Goal: Task Accomplishment & Management: Manage account settings

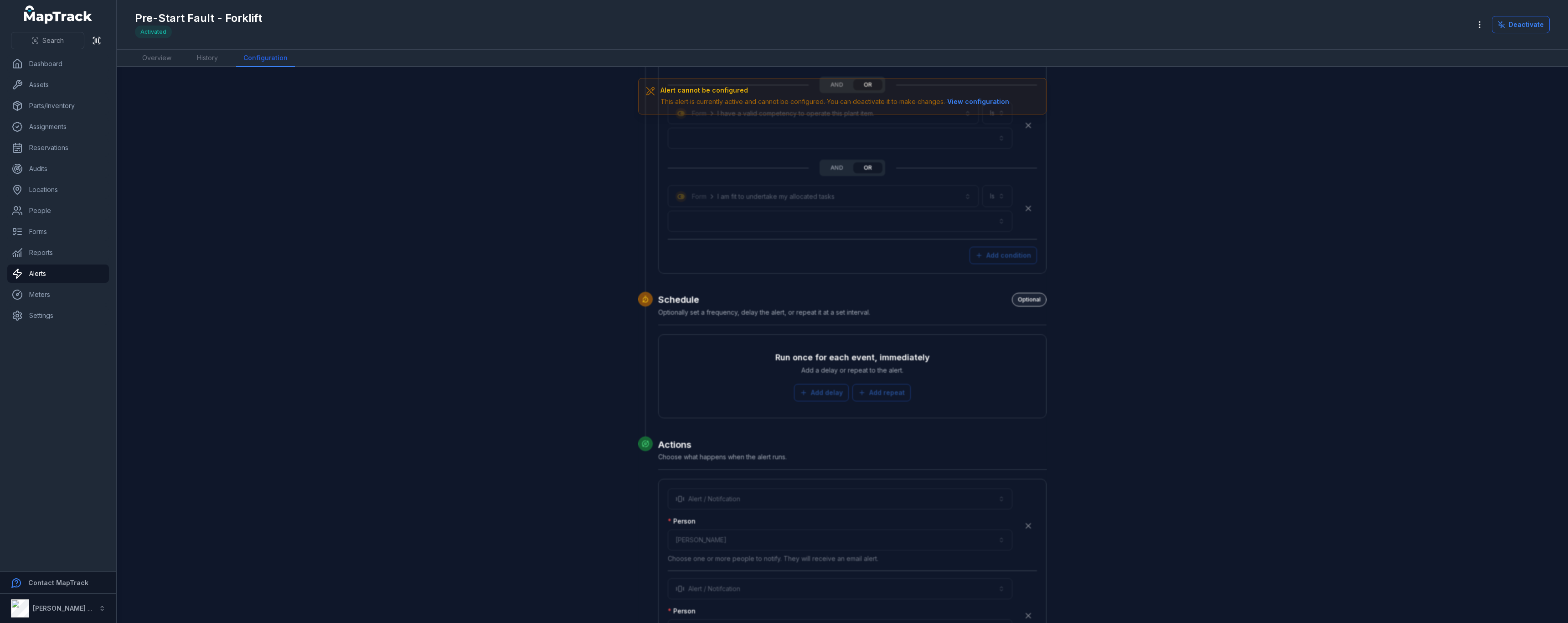
scroll to position [2243, 0]
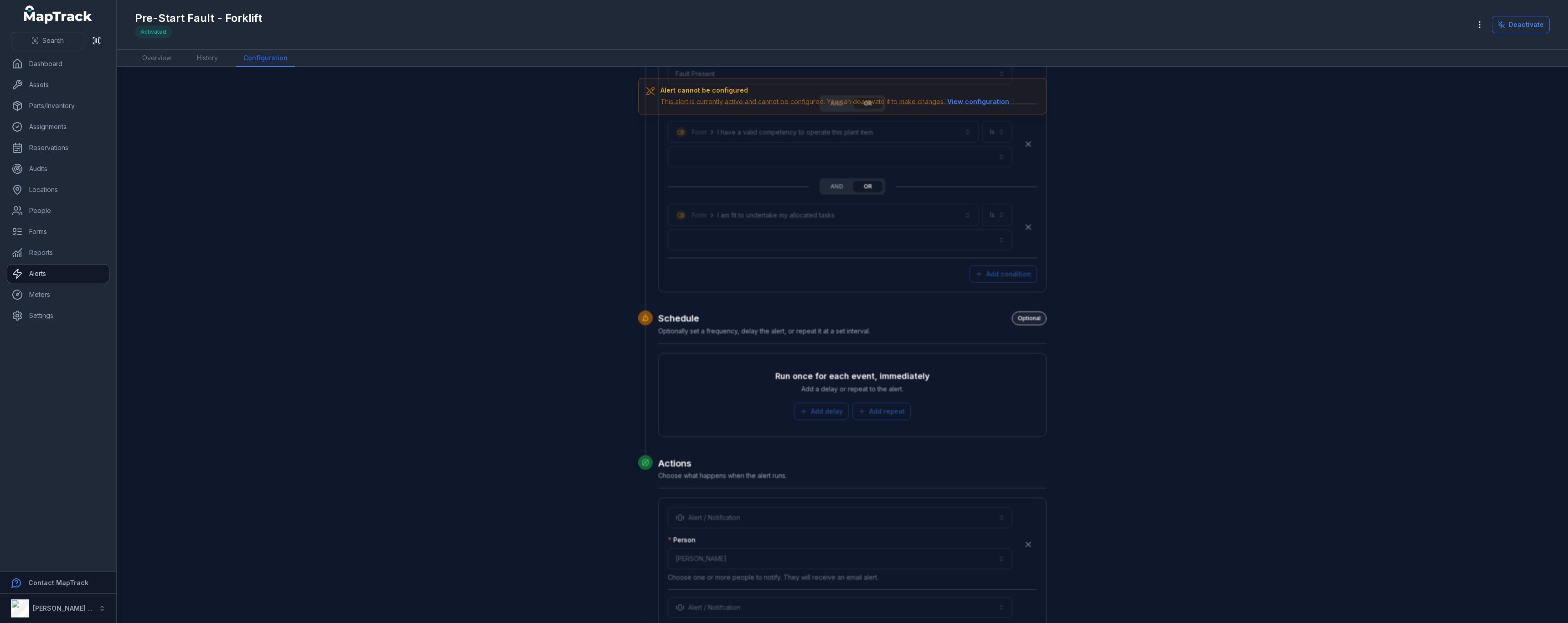
click at [50, 277] on link "Alerts" at bounding box center [58, 273] width 102 height 18
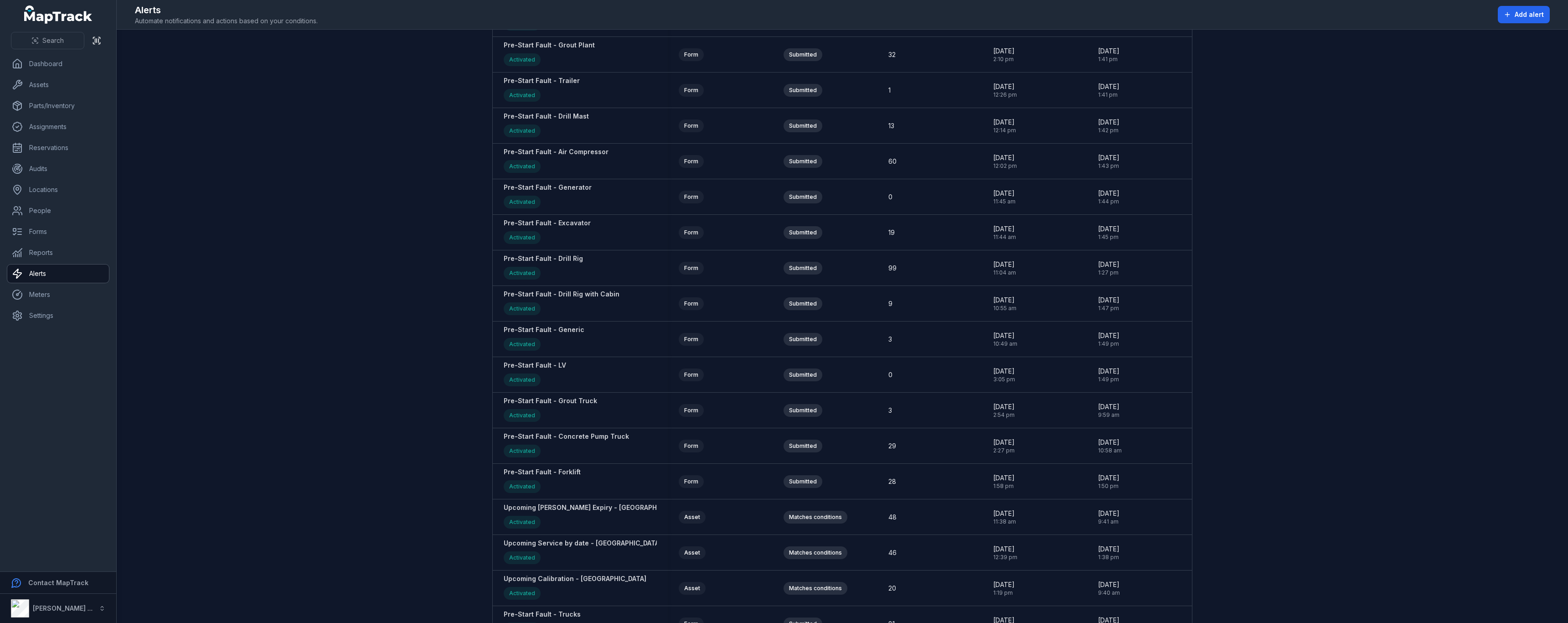
scroll to position [1236, 0]
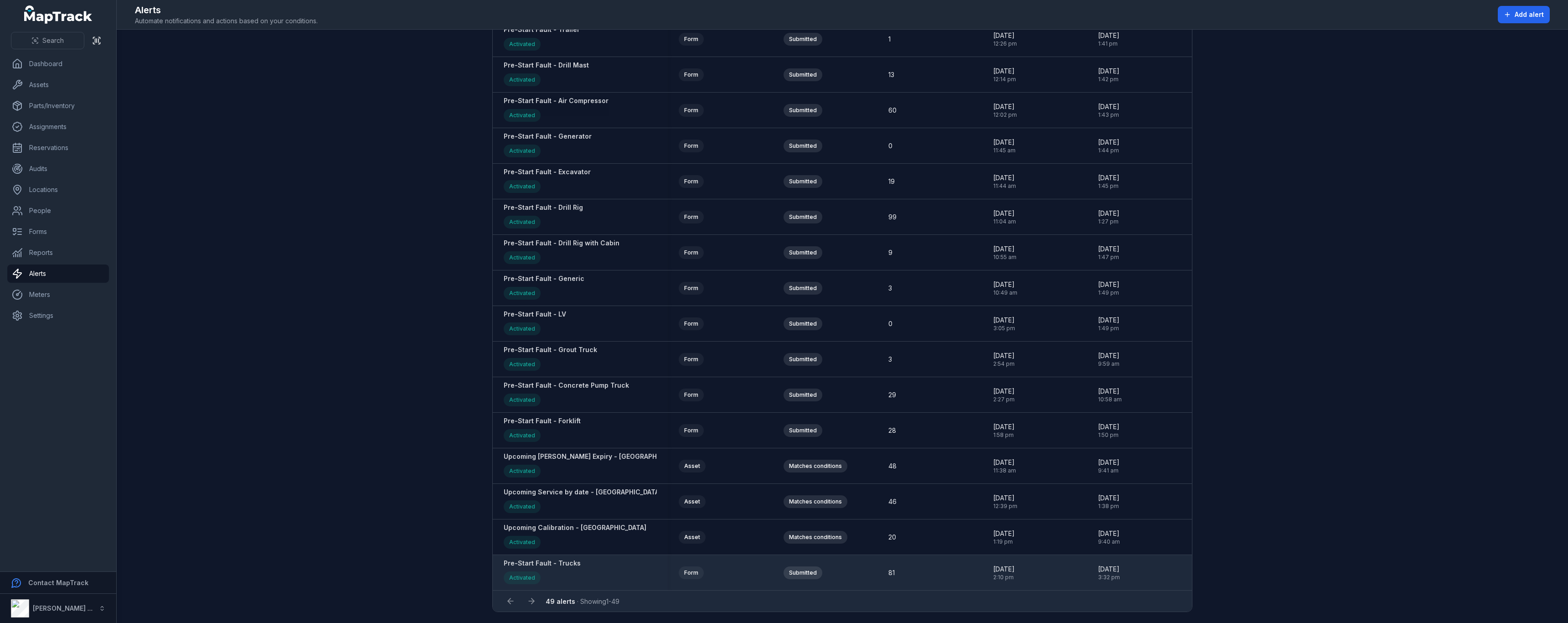
click at [557, 563] on strong "Pre-Start Fault - Trucks" at bounding box center [542, 563] width 77 height 9
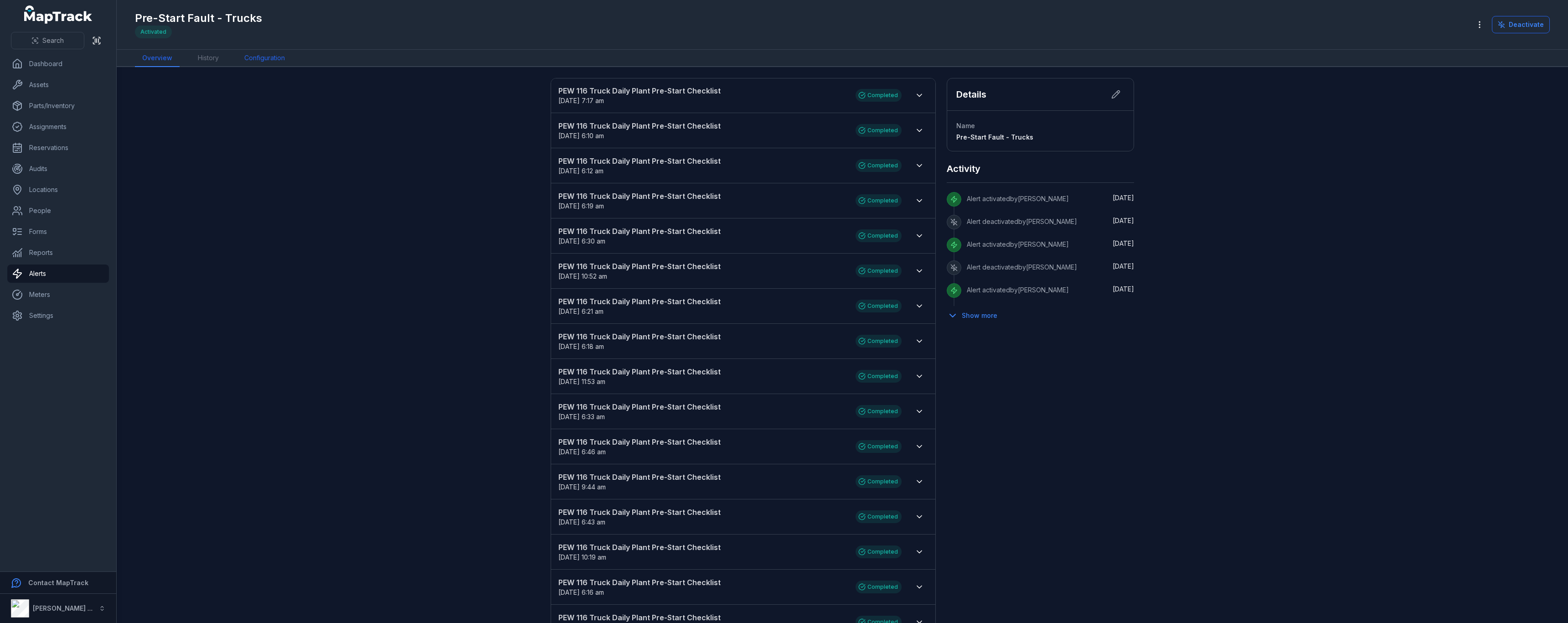
click at [277, 55] on link "Configuration" at bounding box center [265, 58] width 55 height 17
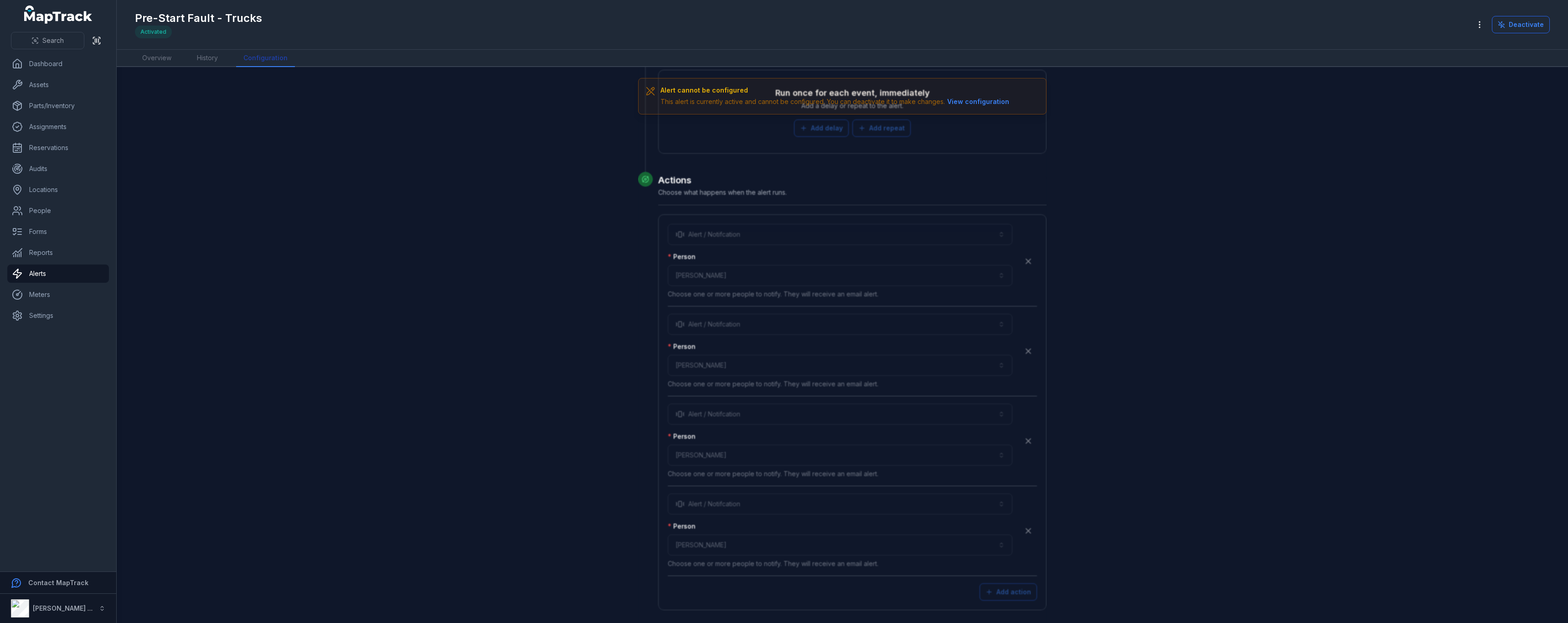
scroll to position [2647, 0]
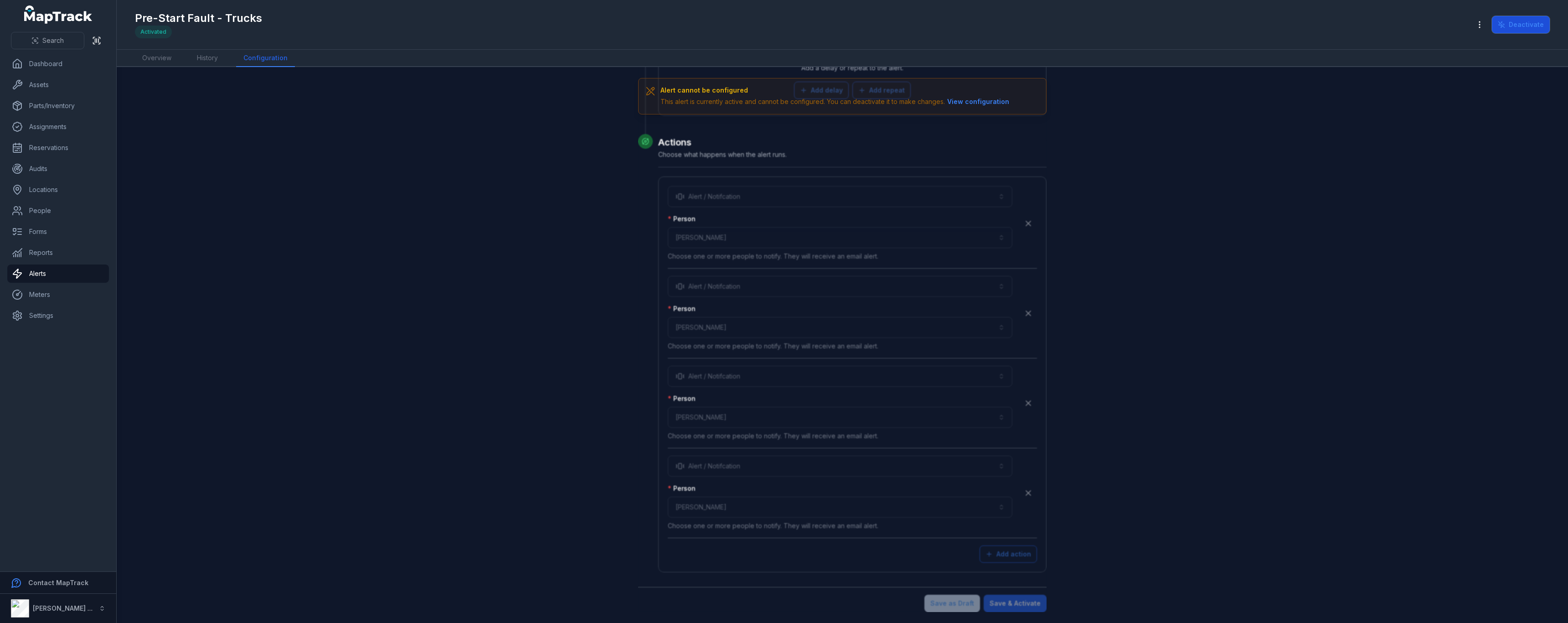
click at [1529, 23] on button "Deactivate" at bounding box center [1521, 25] width 58 height 17
